Goal: Transaction & Acquisition: Purchase product/service

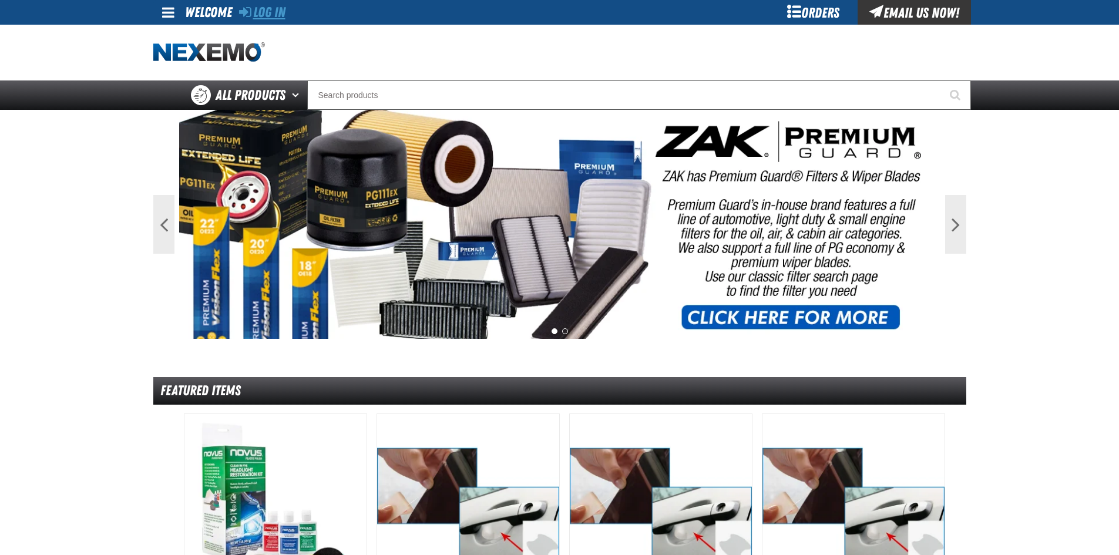
click at [279, 9] on link "Log In" at bounding box center [262, 12] width 46 height 16
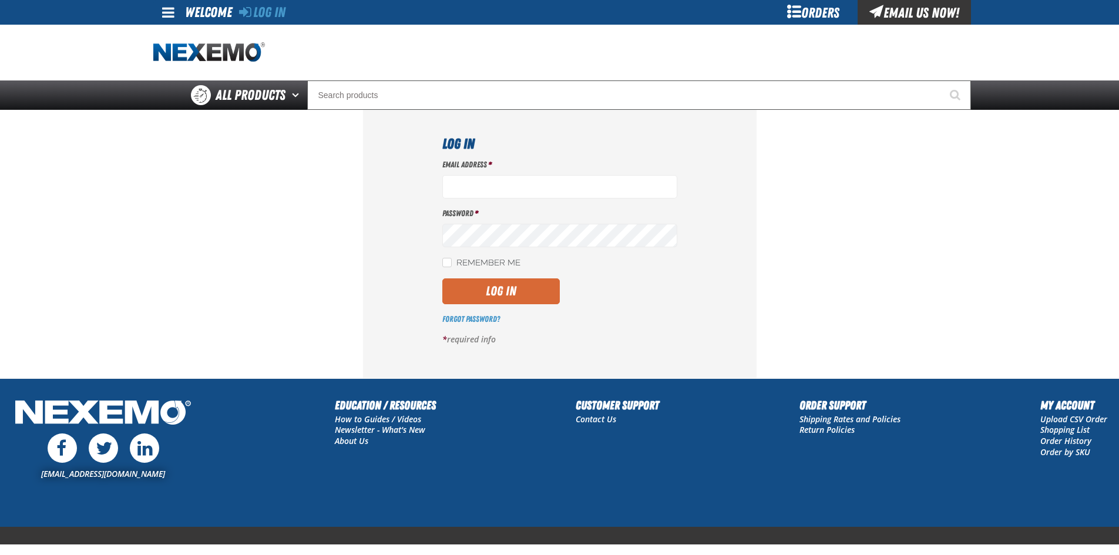
type input "[EMAIL_ADDRESS][DOMAIN_NAME]"
click at [508, 292] on button "Log In" at bounding box center [500, 291] width 117 height 26
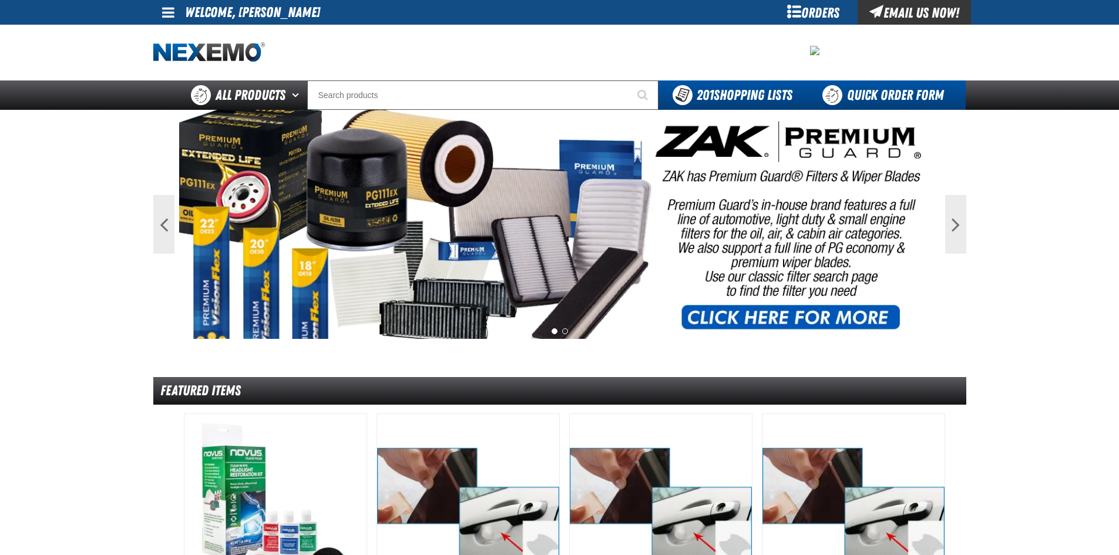
click at [882, 98] on link "Quick Order Form" at bounding box center [886, 94] width 159 height 29
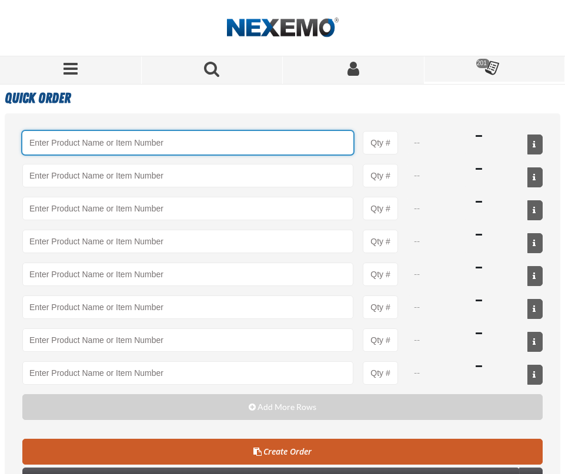
click at [64, 142] on input "Product" at bounding box center [187, 142] width 331 height 23
paste input "MB-60-BLK"
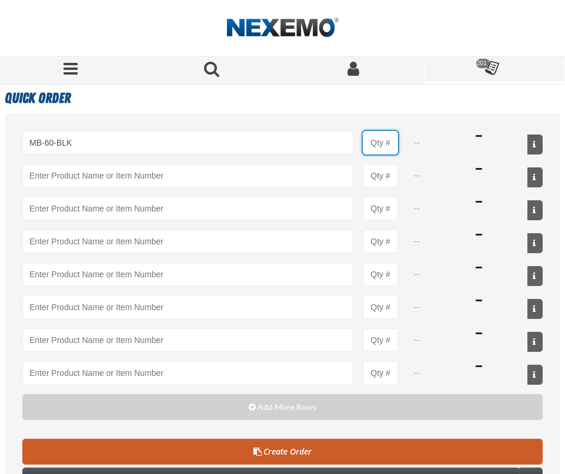
click at [378, 140] on input "Product Quantity" at bounding box center [379, 142] width 35 height 23
type input "MB-60-BLK - Trash Bags - Heavy Duty - 60 Gallon"
type input "1"
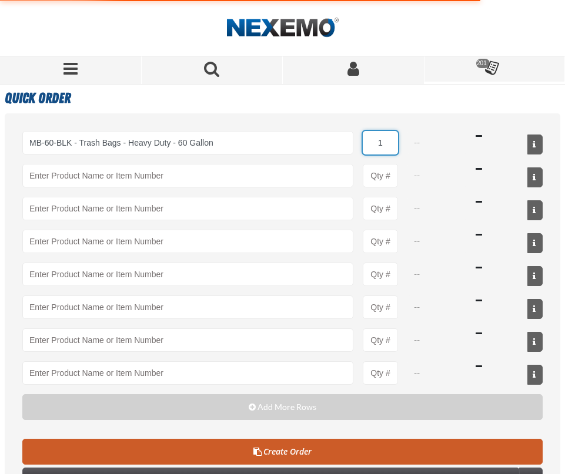
select select "pack"
click at [381, 140] on input "1" at bounding box center [379, 142] width 35 height 23
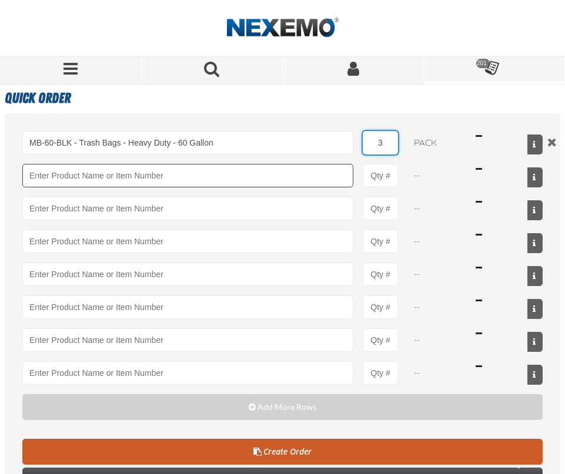
type input "3"
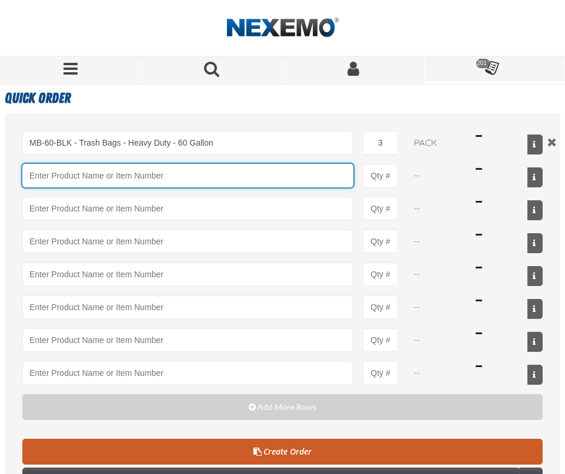
click at [113, 176] on input "Product" at bounding box center [187, 175] width 331 height 23
click at [81, 184] on input "Product" at bounding box center [187, 175] width 331 height 23
paste input "MB-RENO03012"
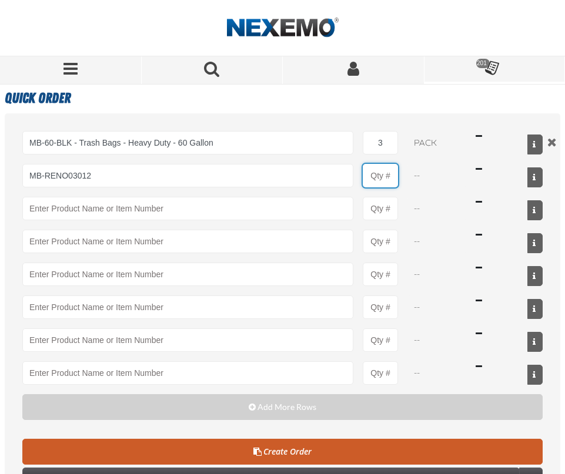
click at [385, 172] on input "Product Quantity" at bounding box center [379, 175] width 35 height 23
type input "MB-RENO03012 - MB-Purple Urinal Screen (12 per Box) Bubblegum Scent"
type input "1"
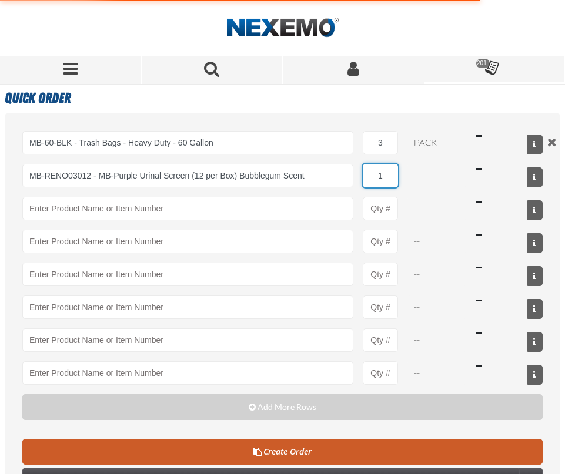
select select "pack"
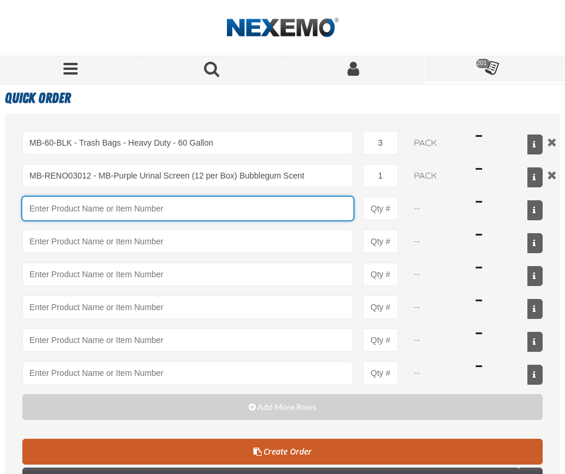
click at [87, 202] on input "Product" at bounding box center [187, 208] width 331 height 23
click at [42, 206] on input "Product" at bounding box center [187, 208] width 331 height 23
paste input "MB-40X46-BLK"
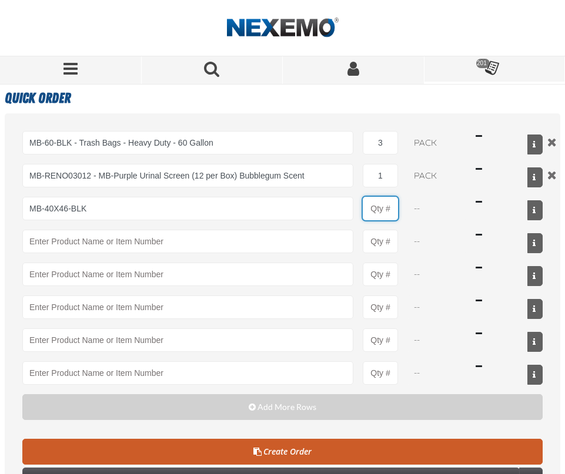
click at [383, 204] on input "Product Quantity" at bounding box center [379, 208] width 35 height 23
type input "MB-40X46-BLK - Trash Bags - Super Heavy Duty - 40-45 Gallon"
type input "1"
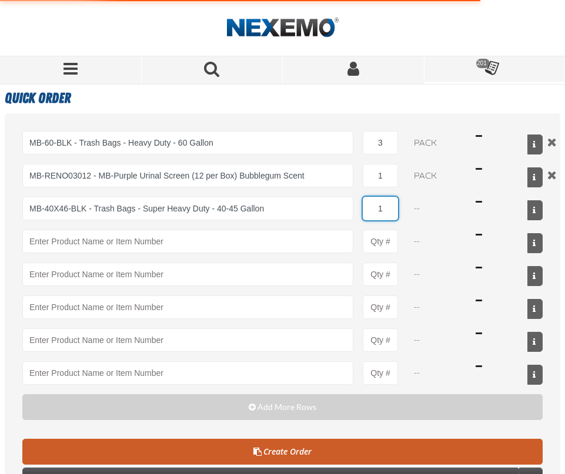
select select "pack"
click at [384, 205] on input "1" at bounding box center [379, 208] width 35 height 23
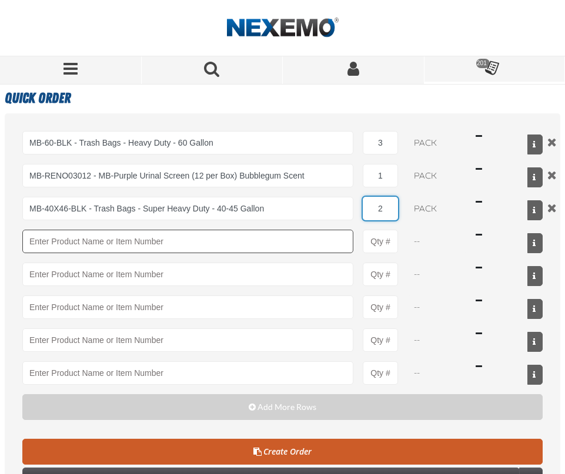
type input "2"
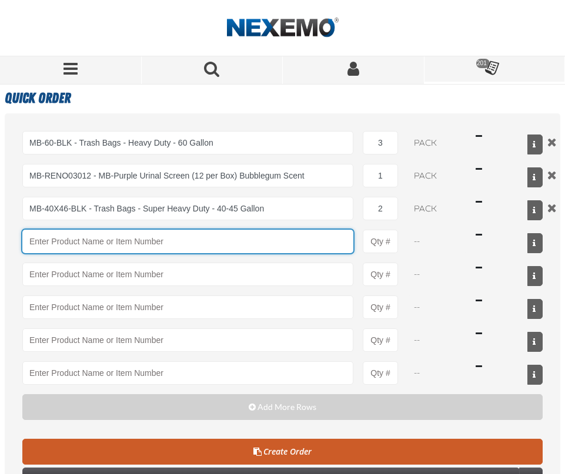
click at [38, 239] on input "Product" at bounding box center [187, 241] width 331 height 23
click at [75, 242] on input "Product" at bounding box center [187, 241] width 331 height 23
paste input "MB-243306N"
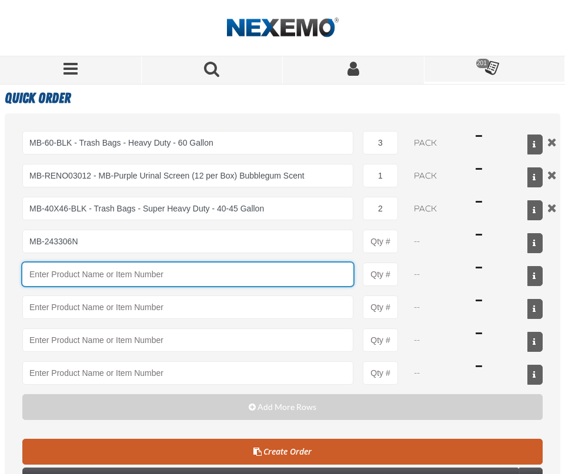
click at [58, 277] on input "Product" at bounding box center [187, 274] width 331 height 23
type input "MB-243306N - Renown 12-16 Gallon Can Liner - 1000ct"
type input "1"
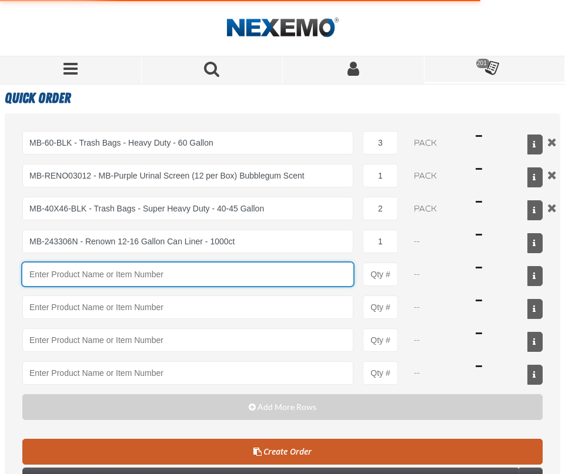
select select "case"
click at [63, 276] on input "Product" at bounding box center [187, 274] width 331 height 23
paste input "MB-JRT902"
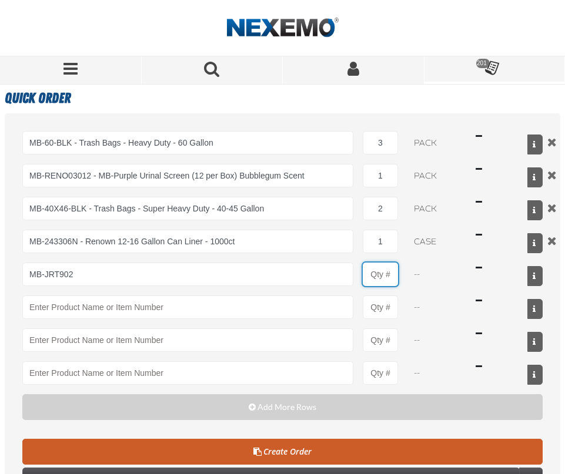
click at [387, 276] on input "Product Quantity" at bounding box center [379, 274] width 35 height 23
type input "MB-JRT902 - Toilet Tissue - Affex Jumbo Roll 2-ply - 12 Rolls"
type input "1"
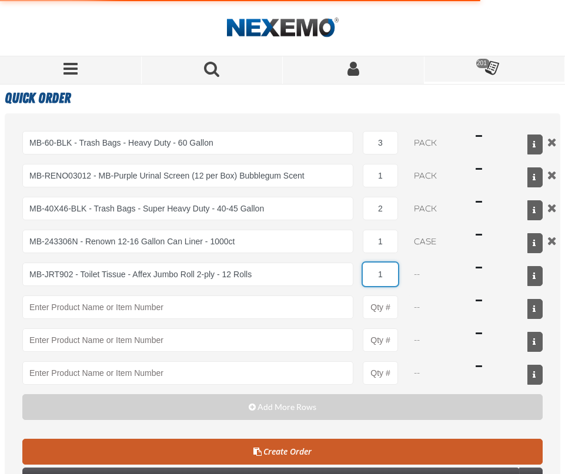
select select "each"
click at [387, 274] on input "1" at bounding box center [379, 274] width 35 height 23
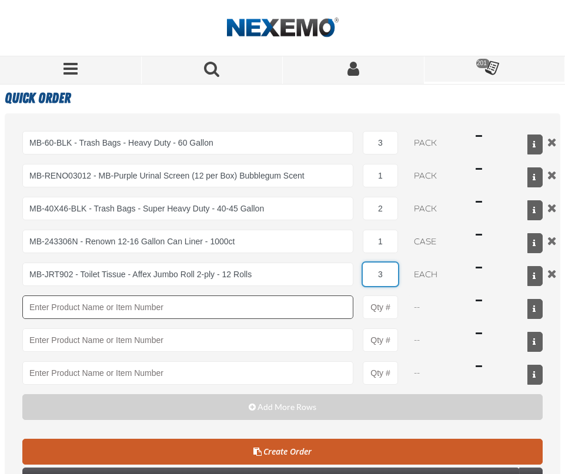
type input "3"
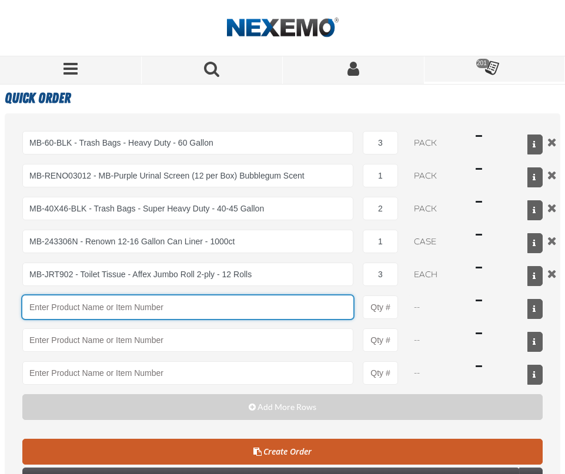
click at [81, 304] on input "Product" at bounding box center [187, 306] width 331 height 23
click at [35, 303] on input "Product" at bounding box center [187, 306] width 331 height 23
paste input "MB-ATL4248"
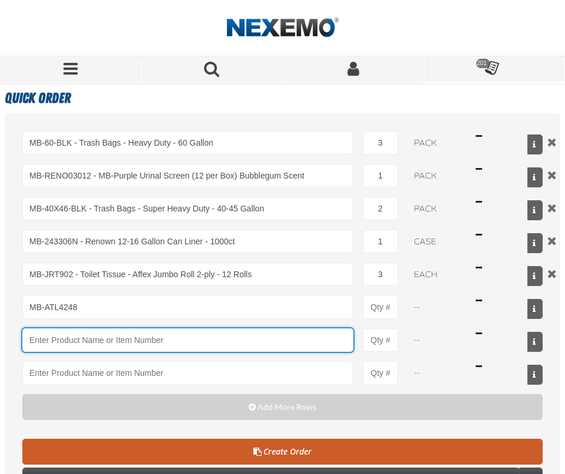
click at [62, 339] on input "Product" at bounding box center [187, 339] width 331 height 23
type input "MB-ATL4248 - Toilet Tissue - Standard Roll 2-ply - 96 Rolls"
type input "1"
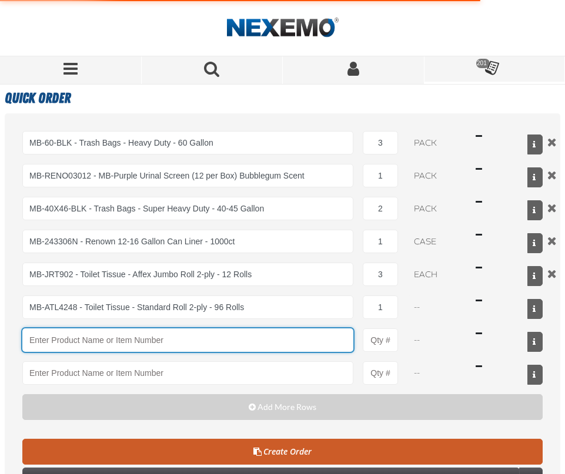
select select "pack"
click at [53, 342] on input "Product" at bounding box center [187, 339] width 331 height 23
paste input "MB-RTB800-1"
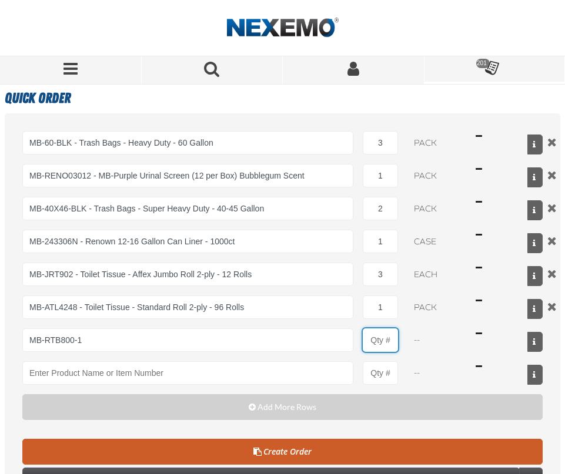
click at [385, 341] on input "Product Quantity" at bounding box center [379, 339] width 35 height 23
type input "MB-RTB800-1 - Hardwound Roll White Paper Towels - Affex - 800-feet/6 Rolls"
type input "1"
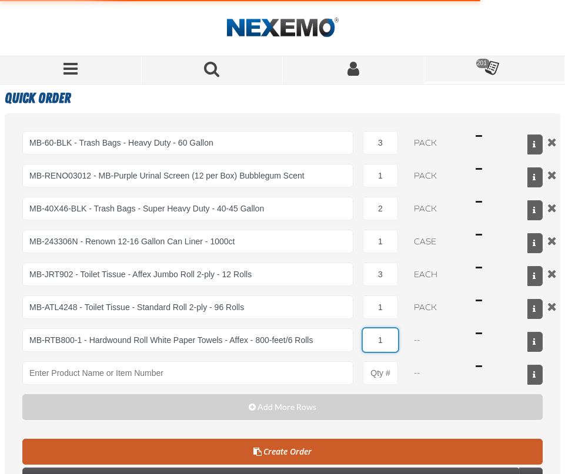
select select "pack"
click at [385, 340] on input "1" at bounding box center [379, 339] width 35 height 23
type input "2"
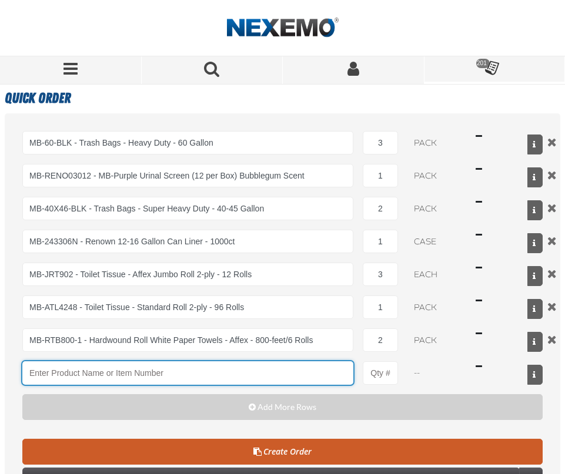
click at [45, 374] on input "Product" at bounding box center [187, 372] width 331 height 23
paste input "MB-IMP1525"
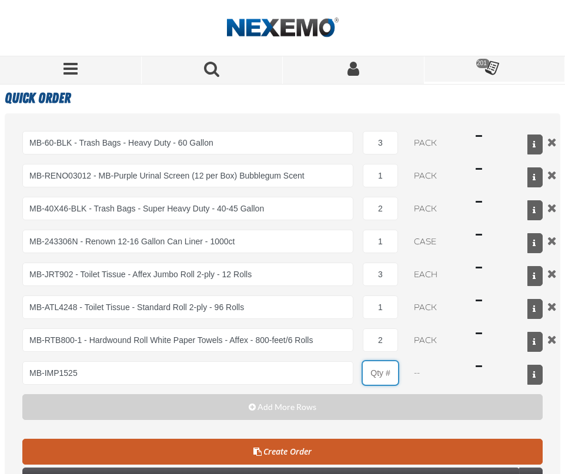
click at [387, 369] on input "Product Quantity" at bounding box center [379, 372] width 35 height 23
type input "MB-IMP1525 - Urinal Mat (6 per case)"
type input "1"
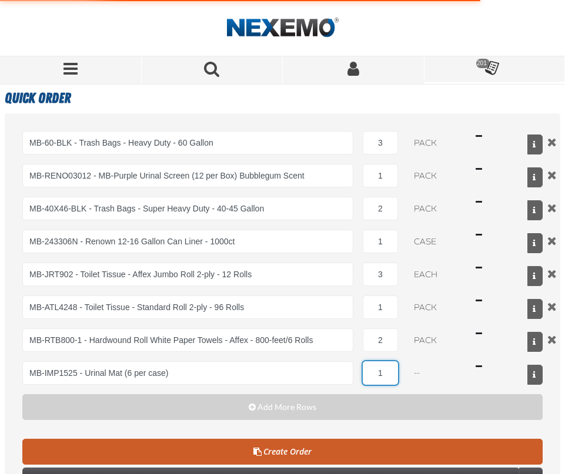
select select "pack"
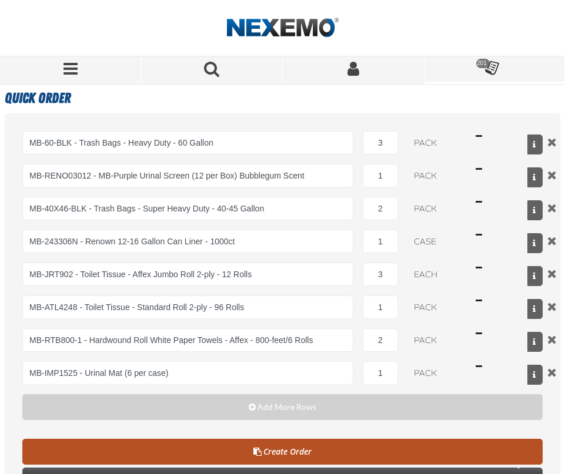
click at [259, 449] on span at bounding box center [257, 452] width 8 height 8
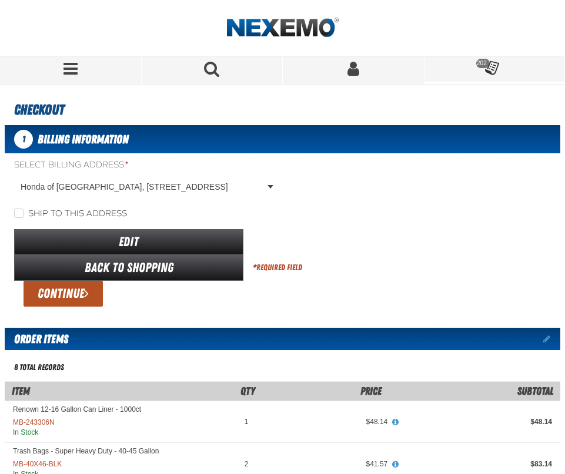
click at [49, 295] on button "Continue" at bounding box center [62, 294] width 79 height 26
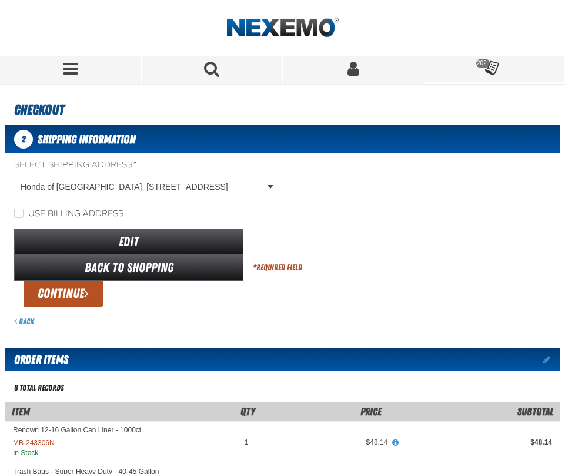
click at [61, 301] on button "Continue" at bounding box center [62, 294] width 79 height 26
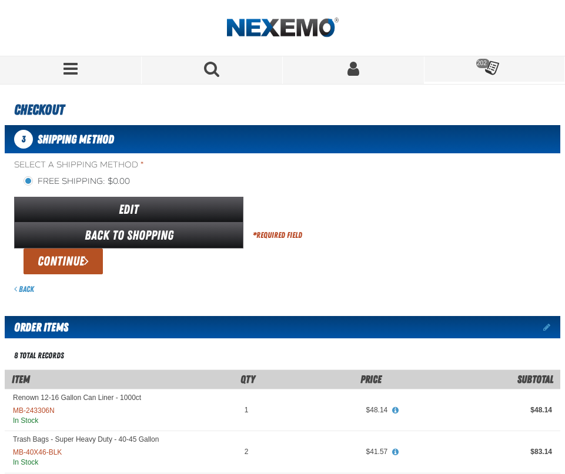
click at [87, 272] on button "Continue" at bounding box center [62, 261] width 79 height 26
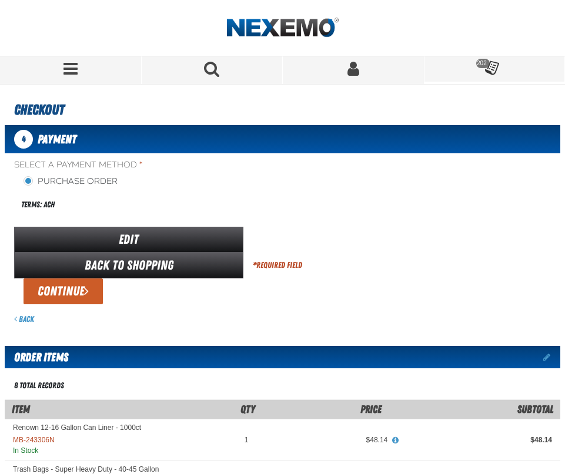
click at [73, 292] on button "Continue" at bounding box center [62, 291] width 79 height 26
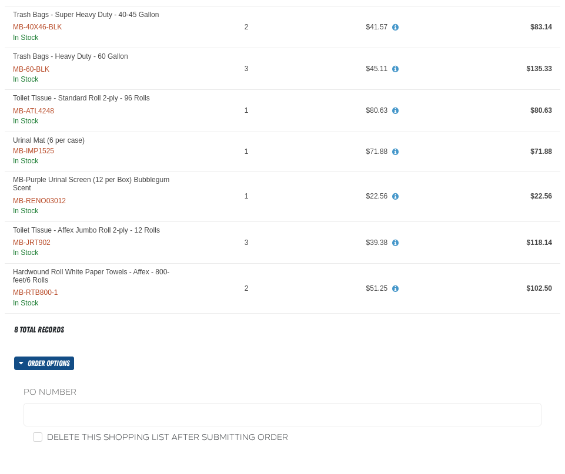
scroll to position [294, 0]
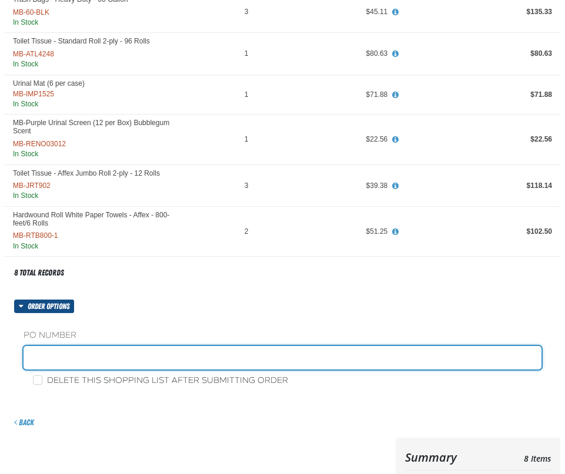
click at [49, 351] on input "text" at bounding box center [282, 357] width 518 height 23
type input "JANITOR SUPPLIES"
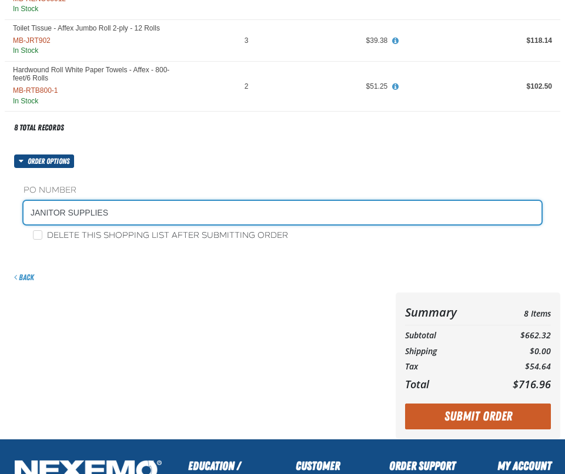
scroll to position [587, 0]
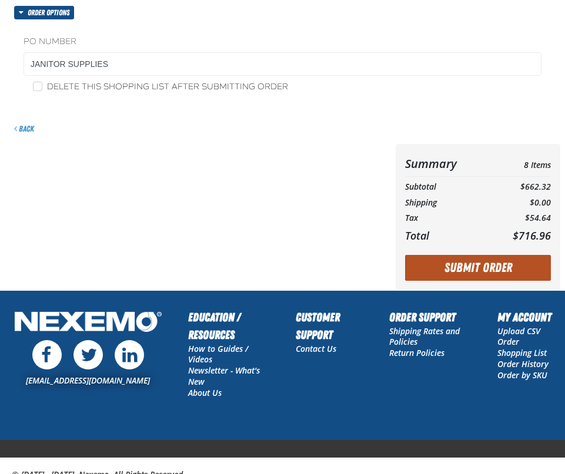
click at [494, 264] on button "Submit Order" at bounding box center [478, 268] width 146 height 26
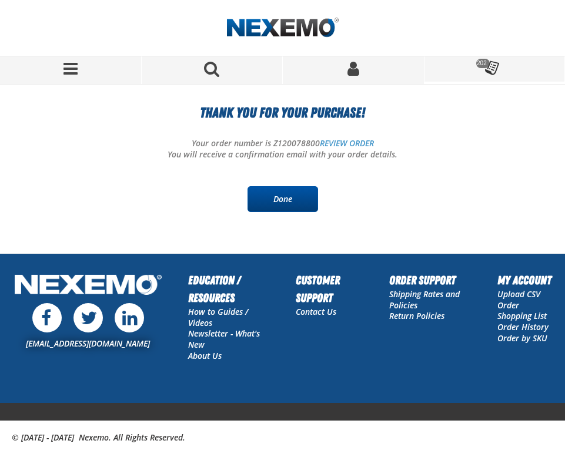
click at [288, 206] on link "Done" at bounding box center [282, 199] width 70 height 26
